Goal: Task Accomplishment & Management: Manage account settings

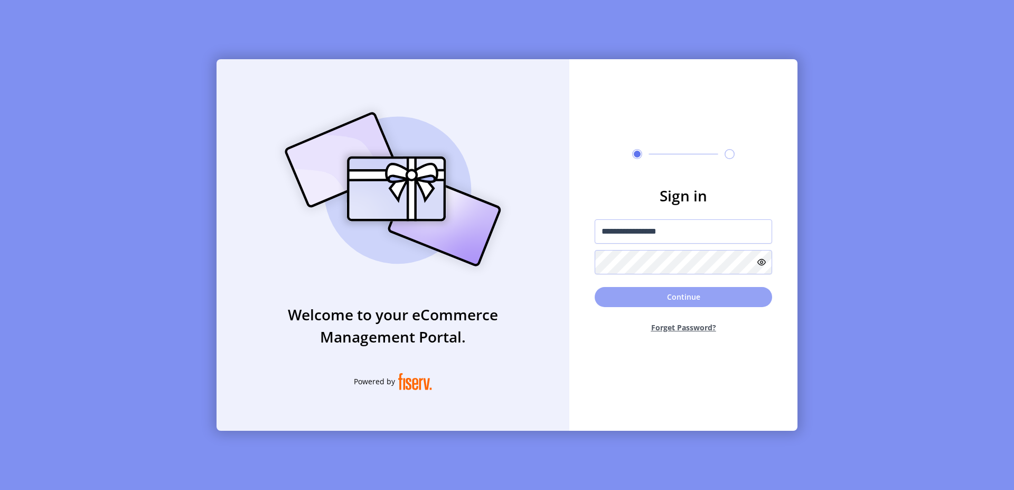
click at [662, 293] on button "Continue" at bounding box center [684, 297] width 178 height 20
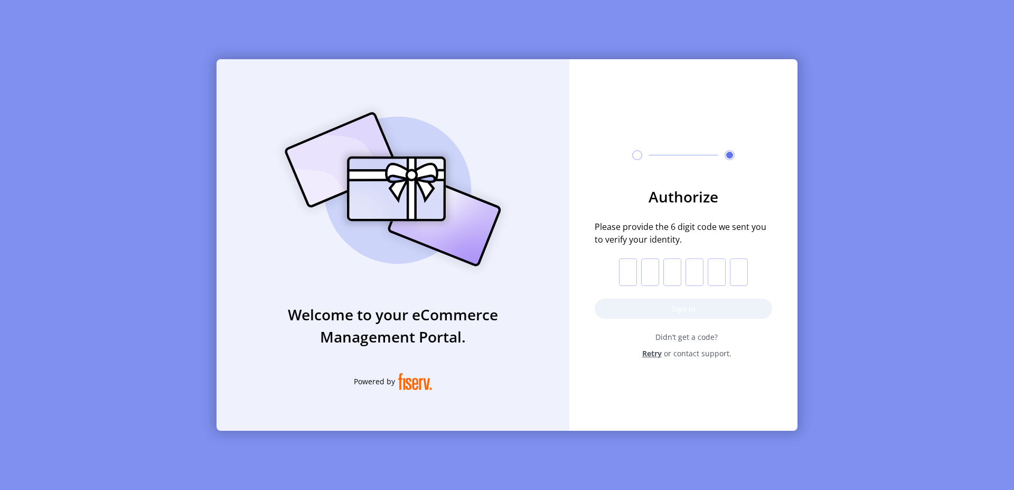
click at [632, 272] on input "text" at bounding box center [628, 271] width 18 height 27
paste input "*"
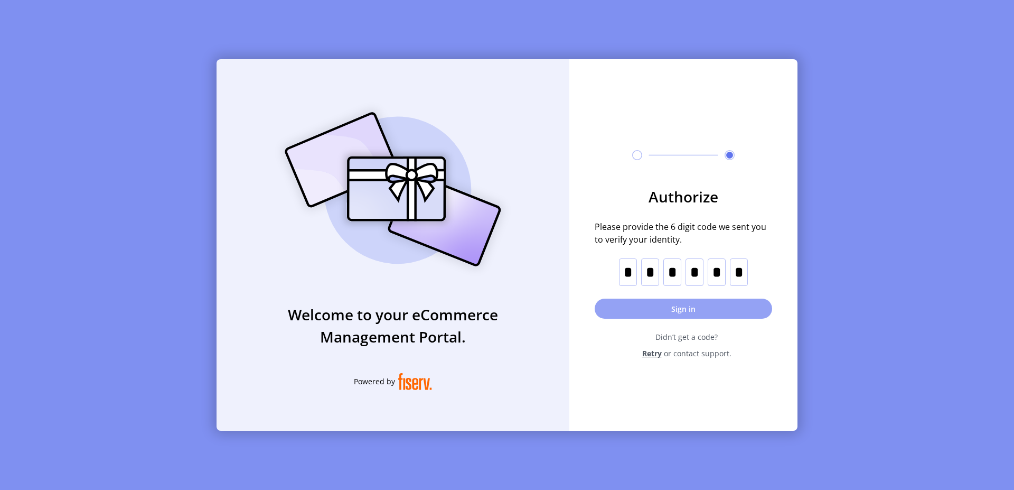
type input "*"
click at [697, 311] on button "Sign in" at bounding box center [684, 309] width 178 height 20
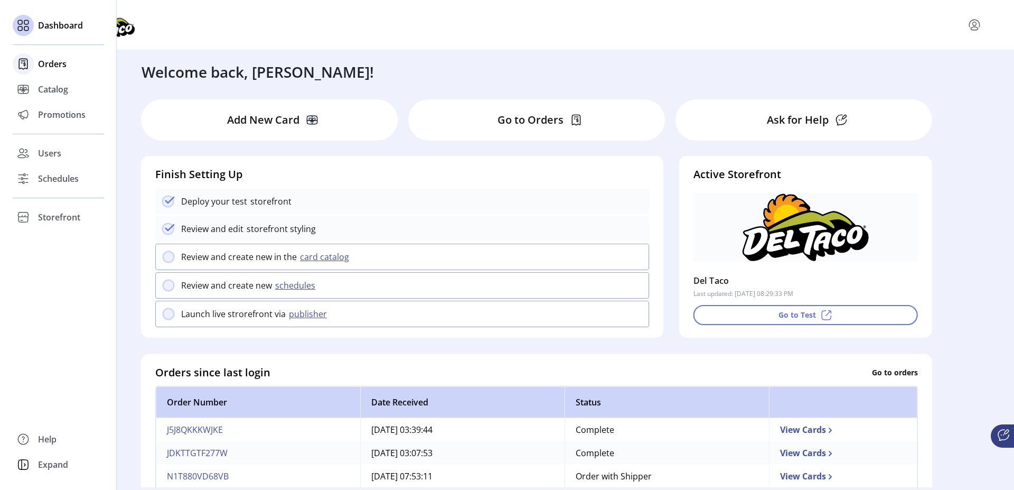
click at [66, 64] on span "Orders" at bounding box center [52, 64] width 29 height 13
